Goal: Download file/media

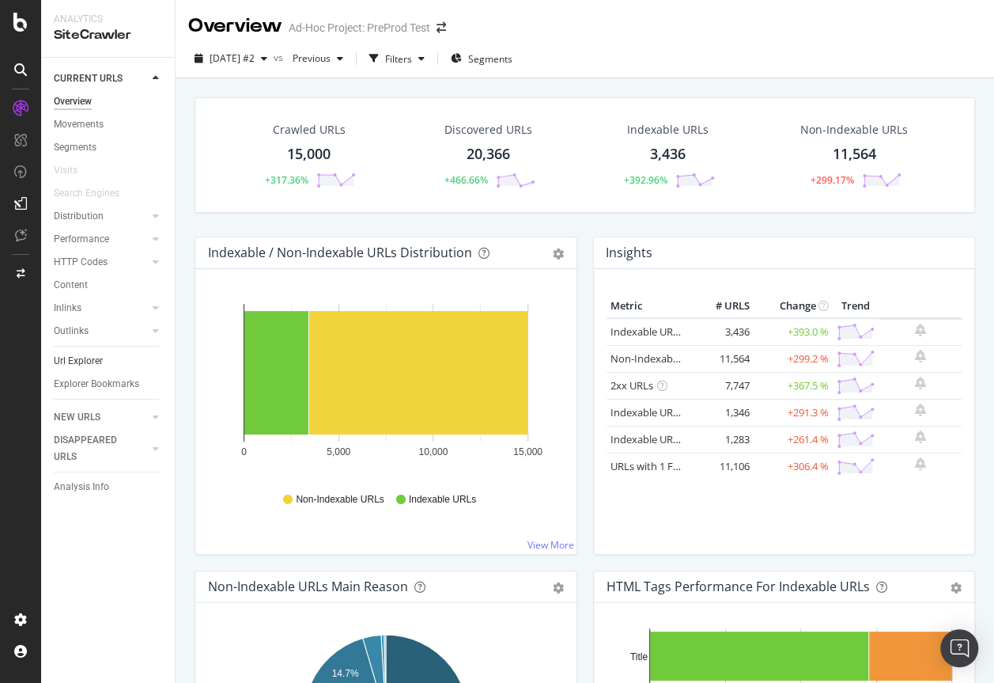
click at [113, 363] on link "Url Explorer" at bounding box center [109, 361] width 110 height 17
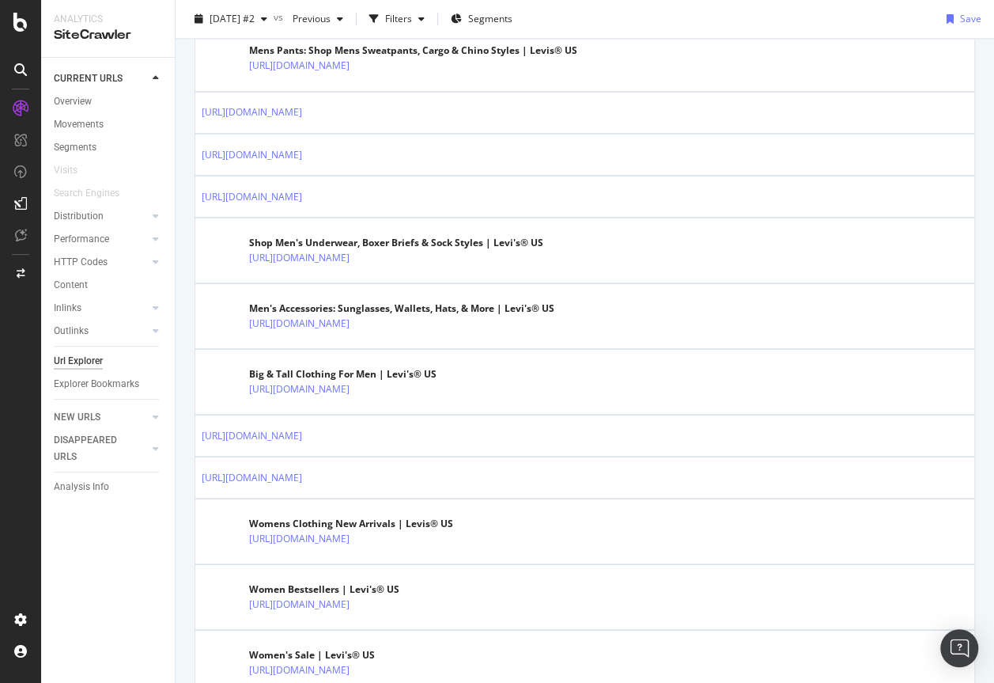
scroll to position [1345, 0]
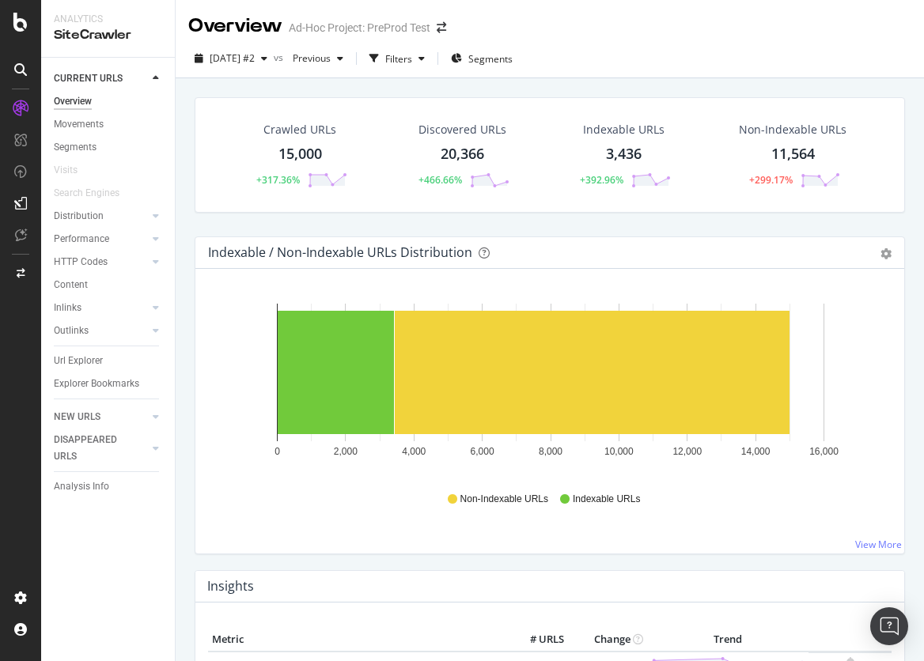
click at [510, 222] on div "Crawled URLs 15,000 +317.36% Discovered URLs 20,366 +466.66% Indexable URLs 3,4…" at bounding box center [550, 166] width 726 height 139
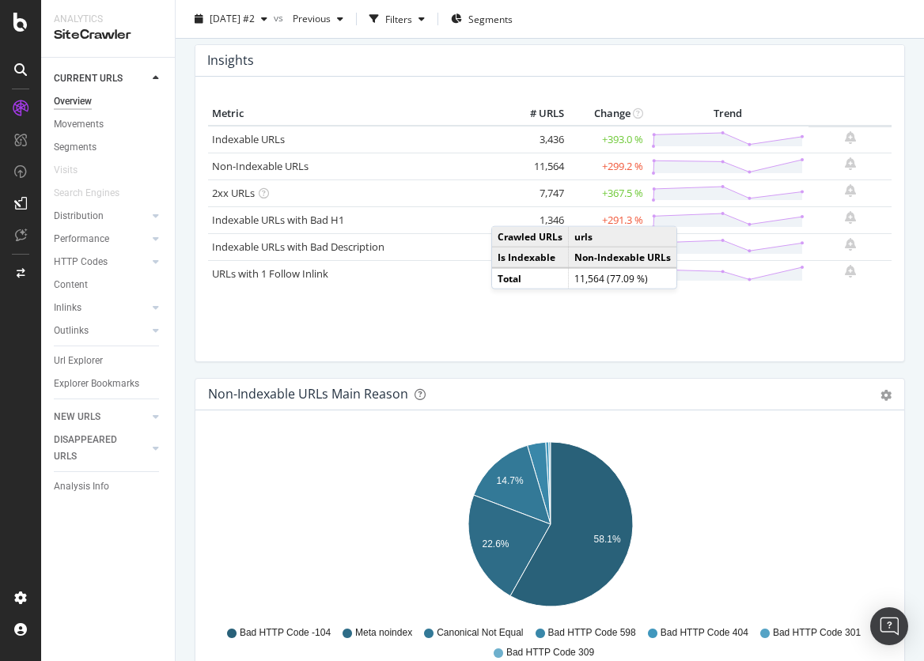
scroll to position [510, 0]
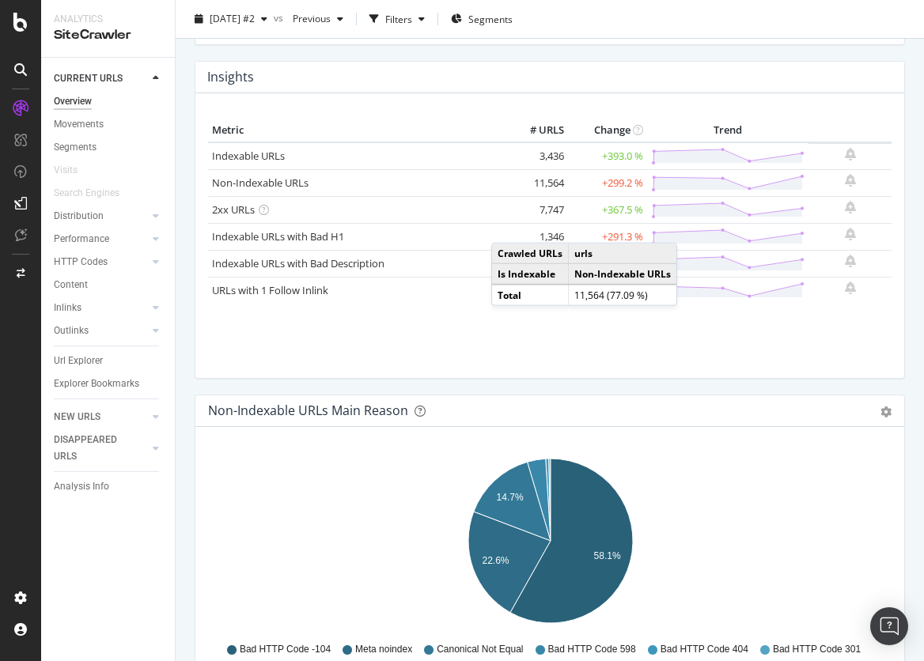
click at [447, 338] on div "Metric # URLS Change Trend Indexable URLs 3,436 +393.0 % Non-Indexable URLs 11,…" at bounding box center [550, 242] width 684 height 247
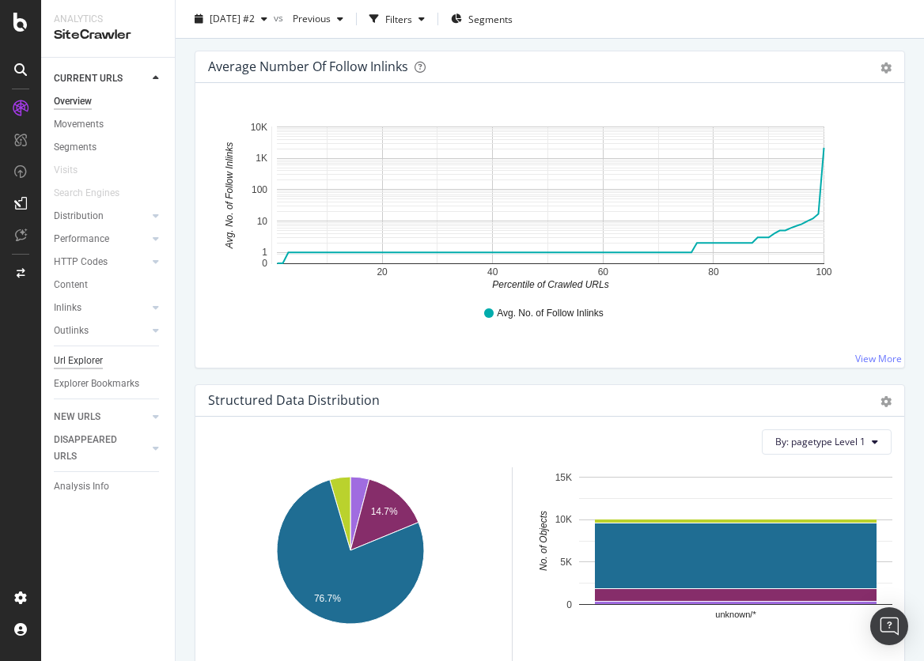
scroll to position [2521, 0]
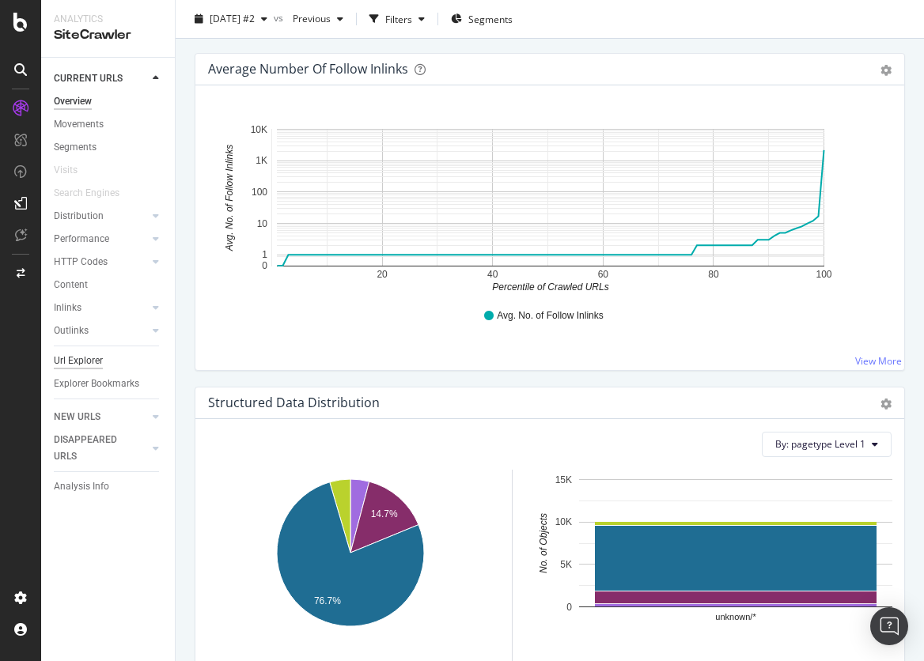
click at [97, 366] on div "Url Explorer" at bounding box center [78, 361] width 49 height 17
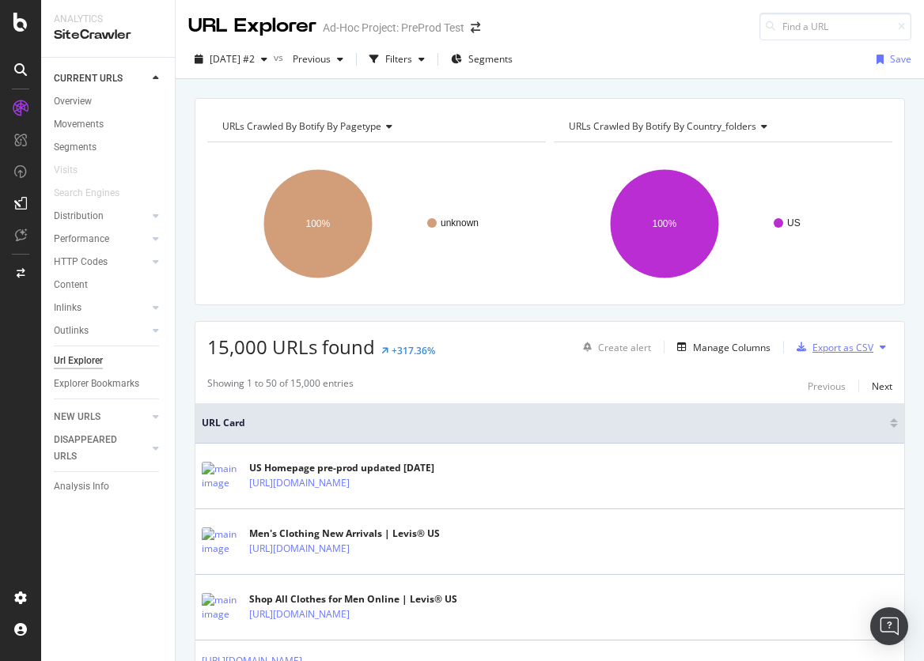
click at [850, 348] on div "Export as CSV" at bounding box center [843, 347] width 61 height 13
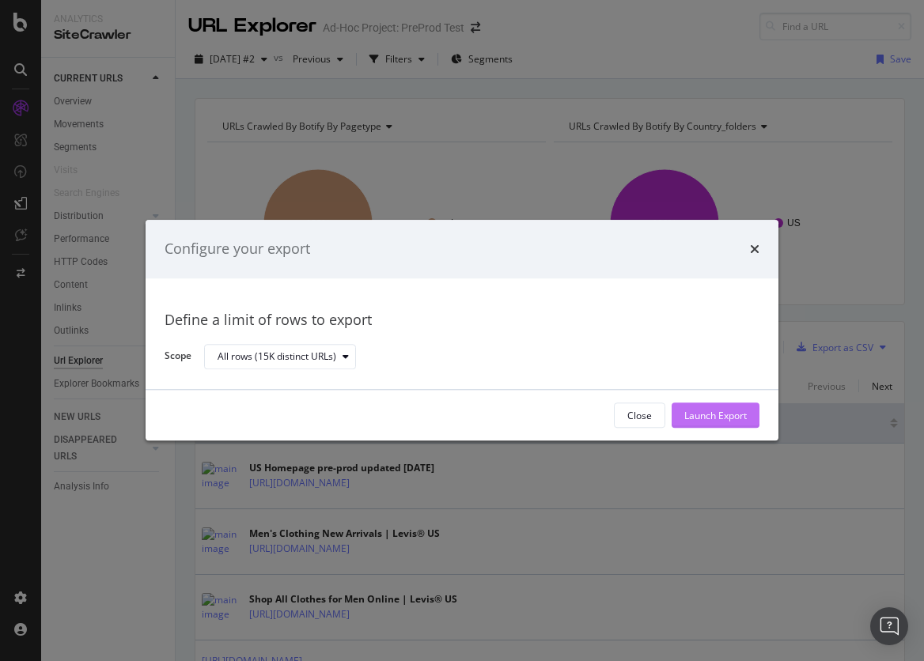
click at [718, 415] on div "Launch Export" at bounding box center [715, 415] width 63 height 13
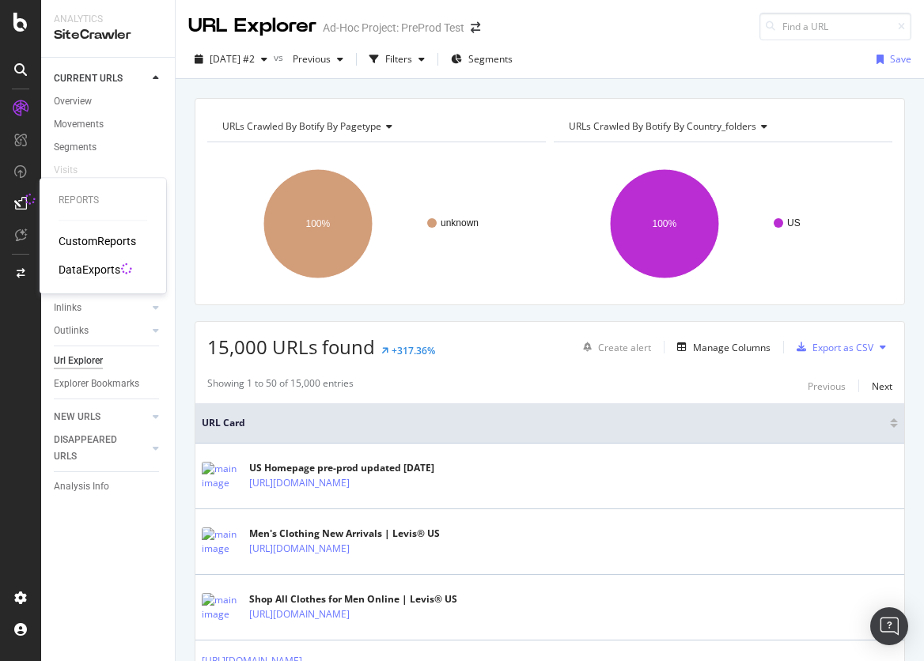
click at [87, 275] on div "DataExports" at bounding box center [90, 270] width 62 height 16
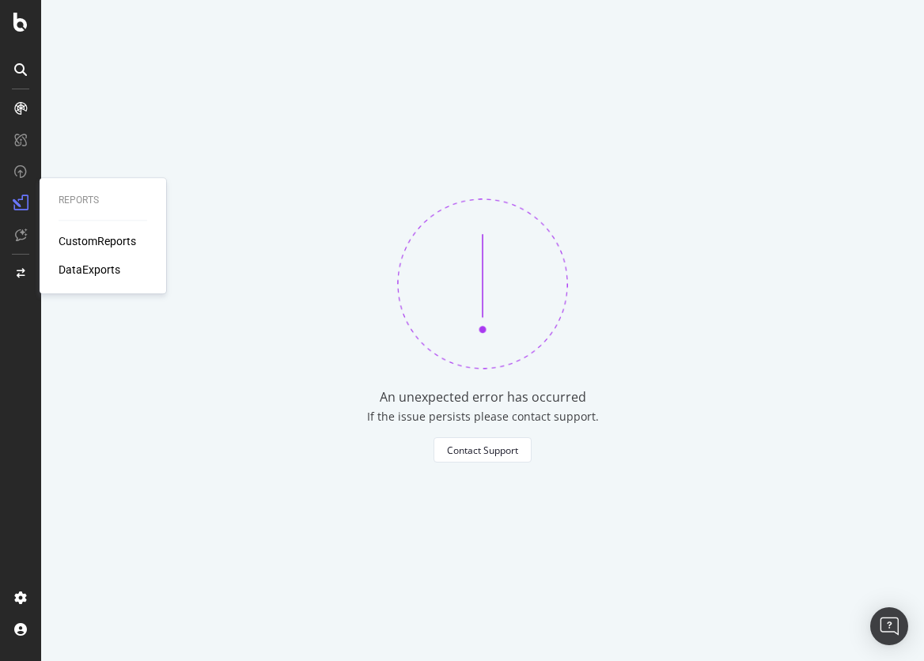
click at [88, 274] on div "DataExports" at bounding box center [90, 270] width 62 height 16
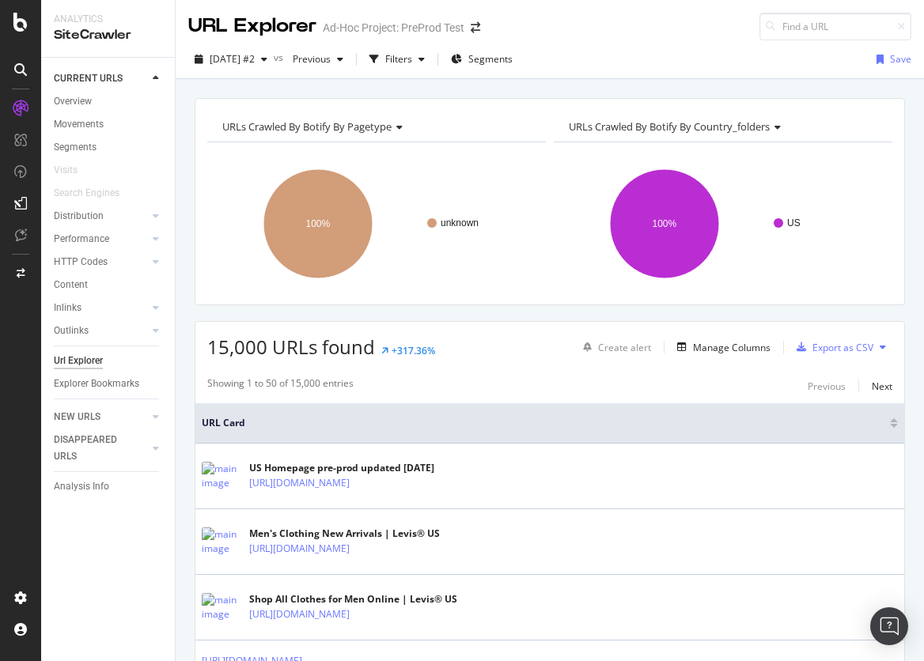
click at [17, 203] on icon at bounding box center [20, 203] width 13 height 13
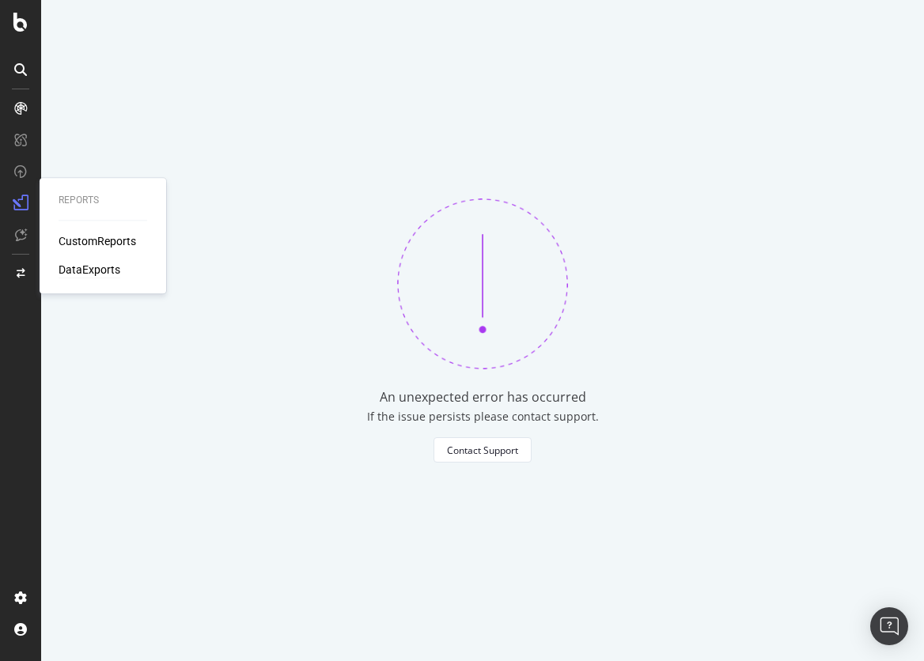
click at [103, 274] on div "DataExports" at bounding box center [90, 270] width 62 height 16
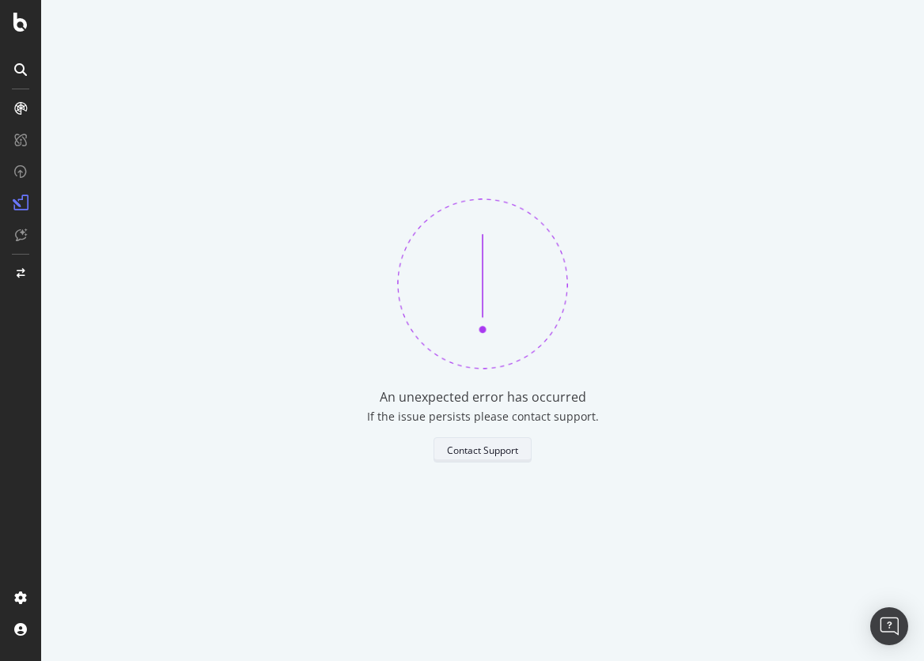
click at [477, 457] on div "Contact Support" at bounding box center [482, 450] width 71 height 22
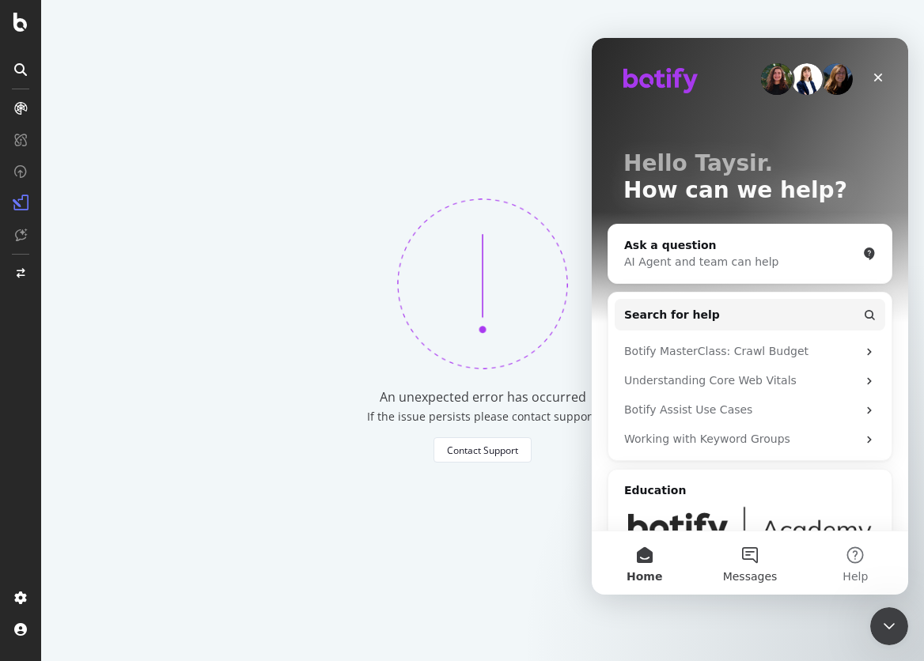
click at [746, 563] on button "Messages" at bounding box center [749, 563] width 105 height 63
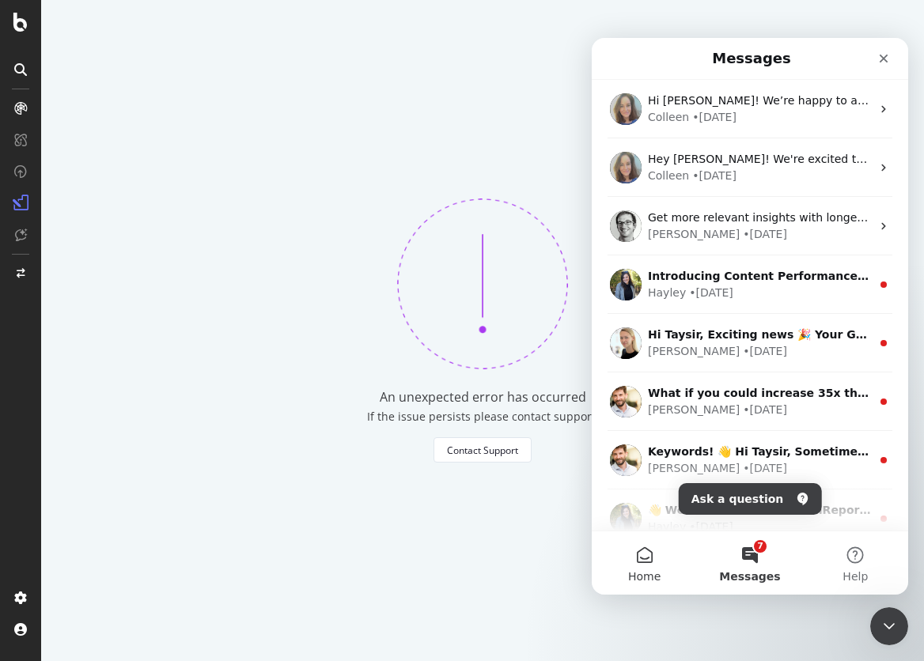
click at [647, 562] on button "Home" at bounding box center [644, 563] width 105 height 63
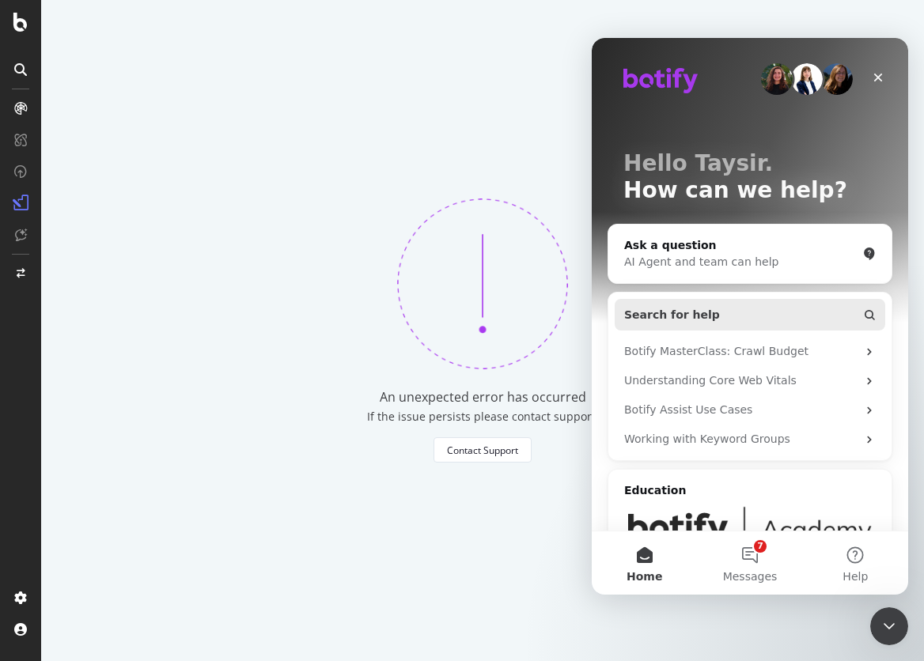
click at [689, 309] on span "Search for help" at bounding box center [672, 315] width 96 height 17
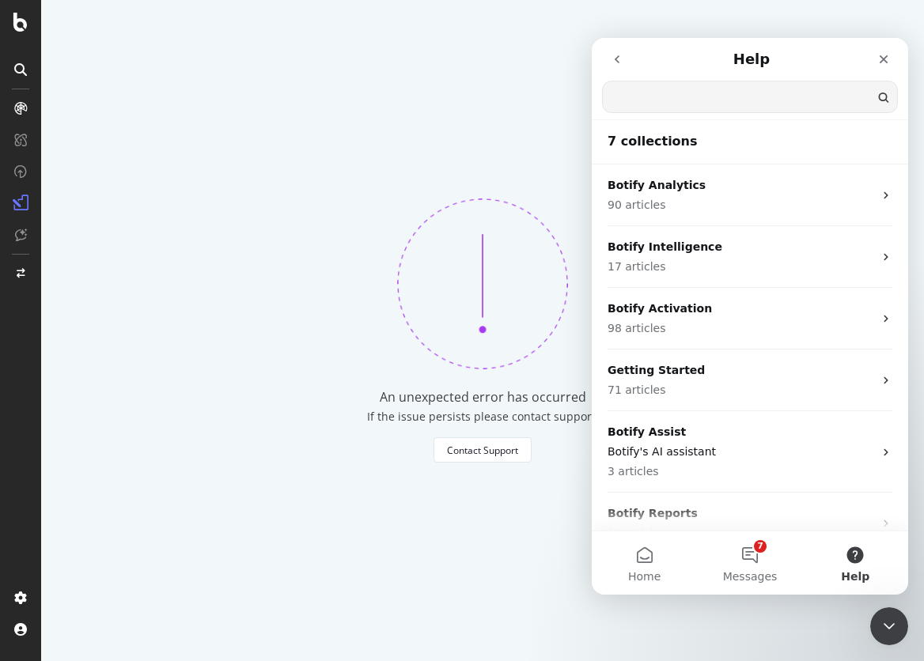
click at [668, 100] on input "Search for help" at bounding box center [750, 96] width 294 height 31
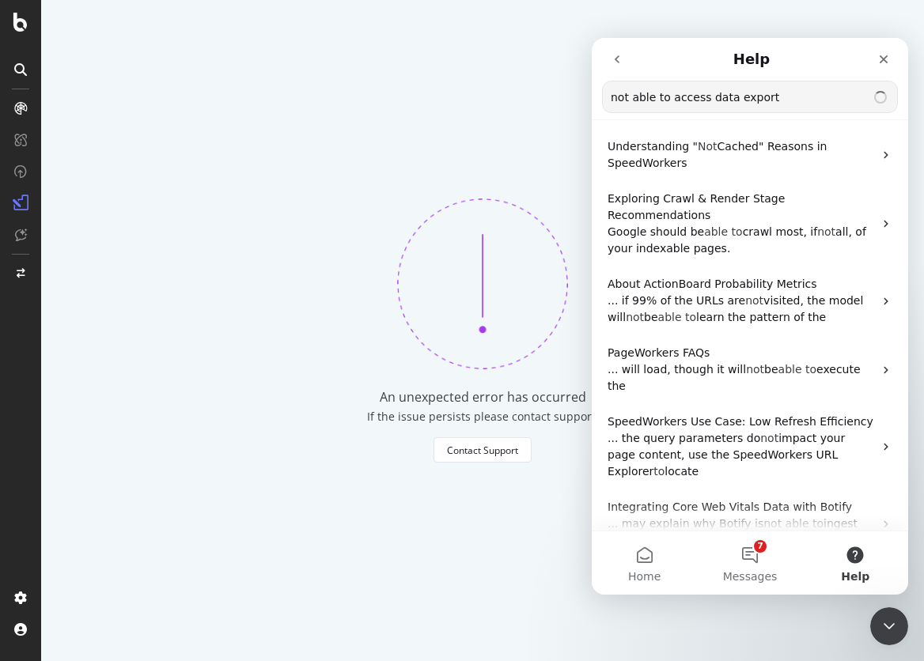
type input "not able to access data export"
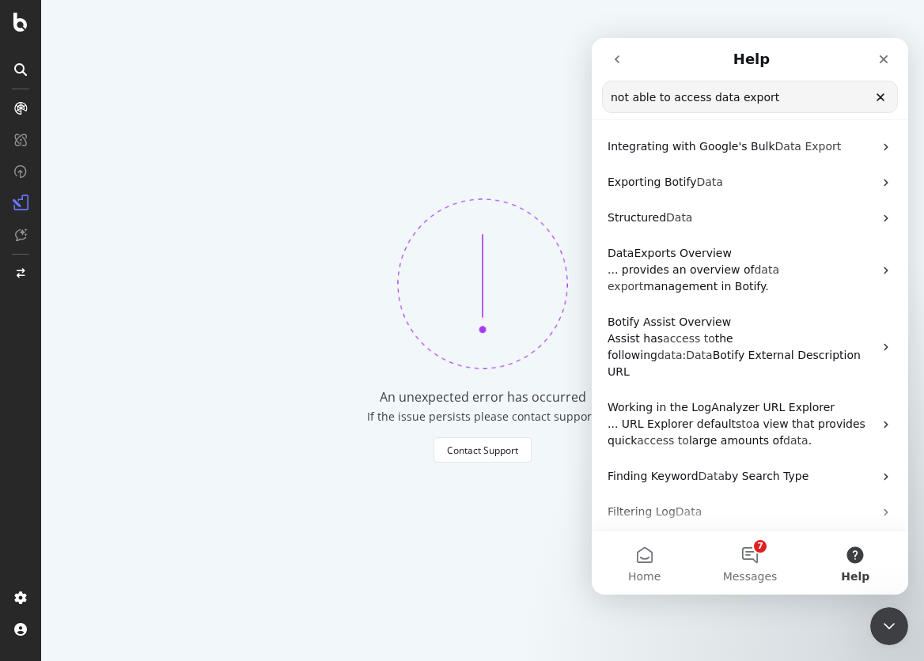
drag, startPoint x: 103, startPoint y: 116, endPoint x: 44, endPoint y: 110, distance: 59.7
click at [103, 116] on div "An unexpected error has occurred If the issue persists please contact support. …" at bounding box center [482, 330] width 883 height 661
drag, startPoint x: 441, startPoint y: 187, endPoint x: 176, endPoint y: 201, distance: 265.4
click at [438, 188] on div "An unexpected error has occurred If the issue persists please contact support. …" at bounding box center [482, 330] width 883 height 661
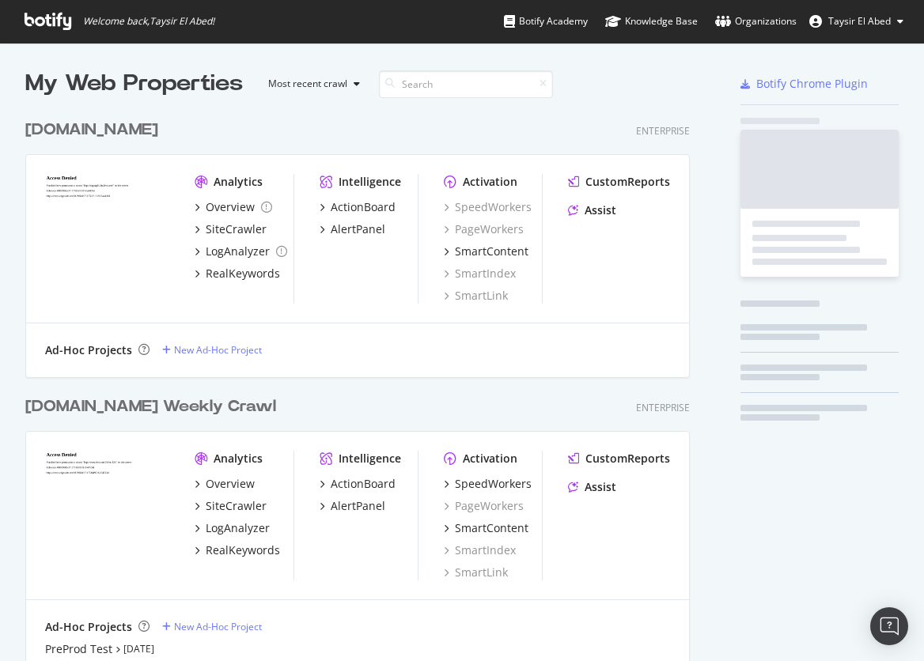
scroll to position [926, 677]
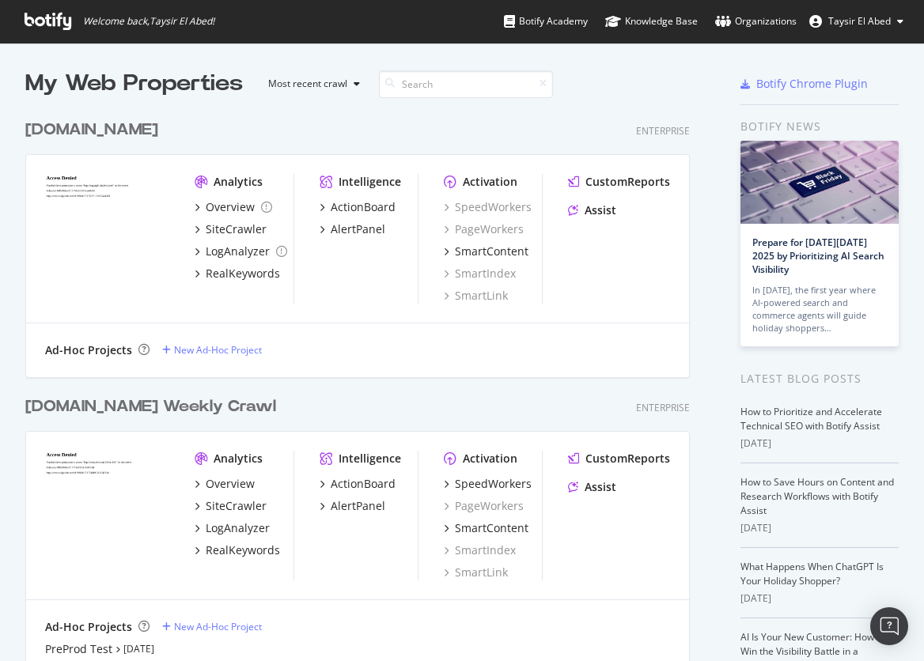
click at [31, 80] on div "My Web Properties" at bounding box center [134, 84] width 218 height 32
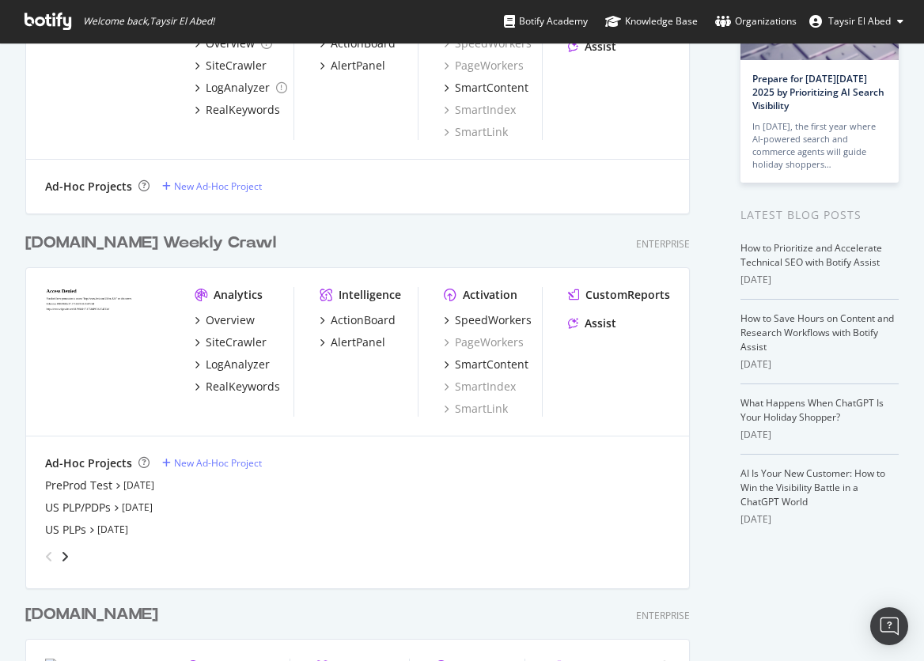
scroll to position [169, 0]
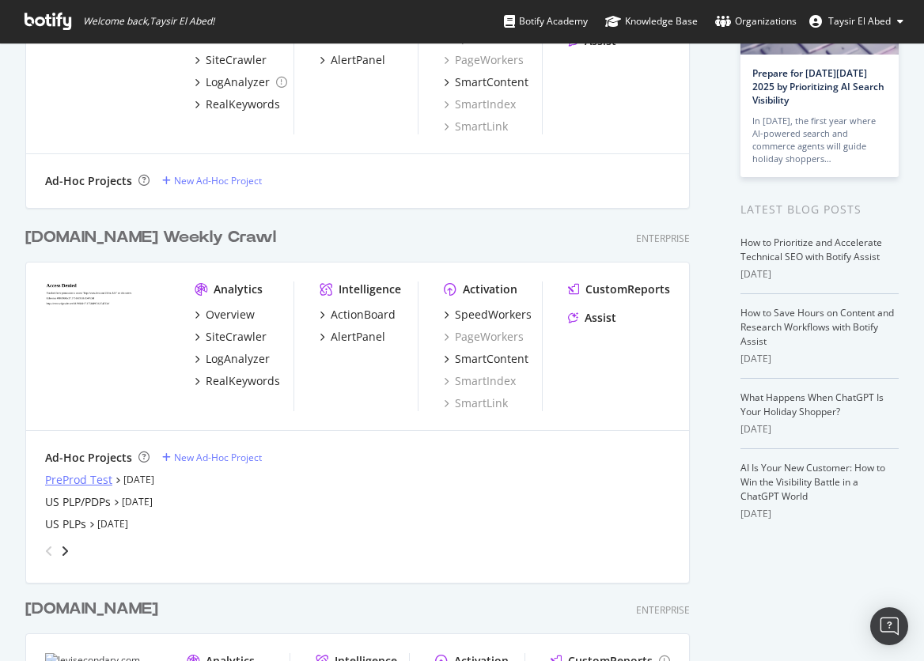
click at [85, 478] on div "PreProd Test" at bounding box center [78, 480] width 67 height 16
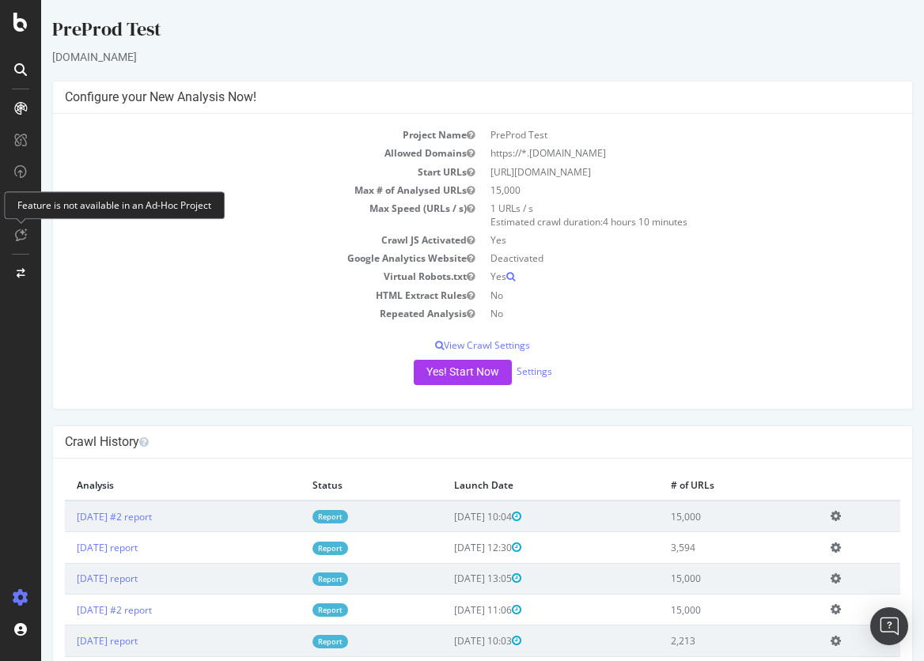
drag, startPoint x: 290, startPoint y: 278, endPoint x: 187, endPoint y: 271, distance: 103.2
click at [290, 278] on td "Virtual Robots.txt" at bounding box center [274, 276] width 418 height 18
click at [190, 309] on td "Repeated Analysis" at bounding box center [274, 314] width 418 height 18
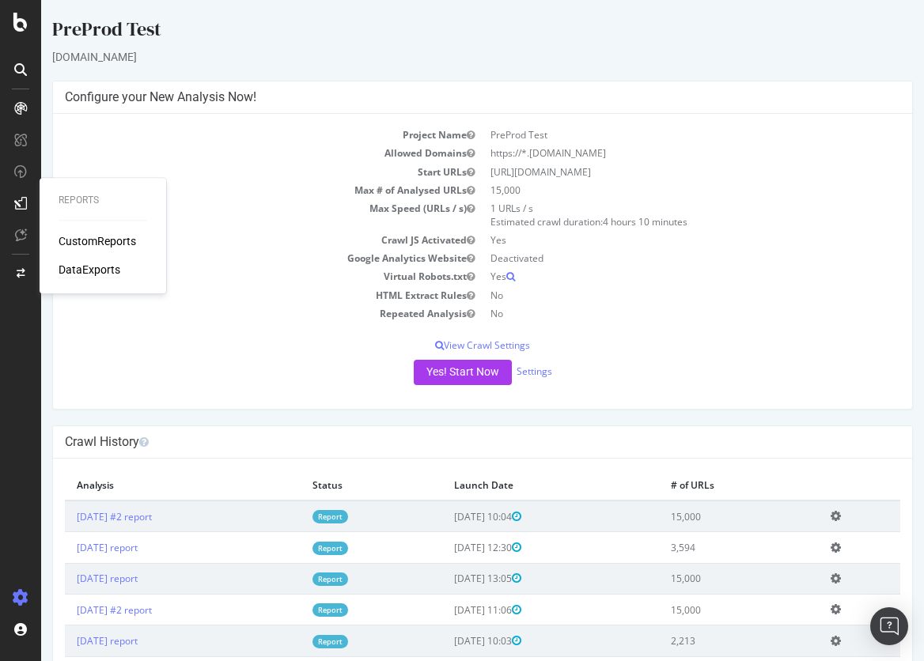
click at [89, 267] on div "DataExports" at bounding box center [90, 270] width 62 height 16
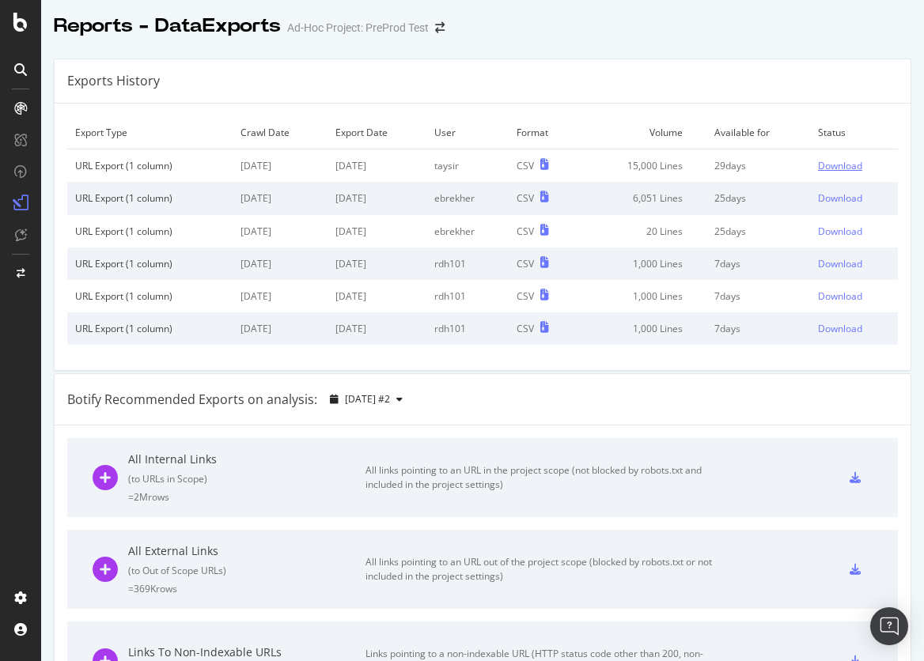
click at [836, 165] on div "Download" at bounding box center [840, 165] width 44 height 13
